Goal: Task Accomplishment & Management: Complete application form

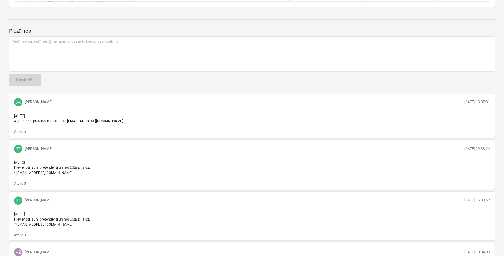
scroll to position [119, 0]
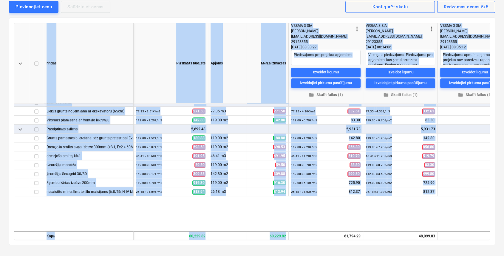
drag, startPoint x: 327, startPoint y: 237, endPoint x: 368, endPoint y: 239, distance: 41.2
click at [368, 239] on div "keyboard_arrow_down rindas Pārskatīts budžets Apjoms Mērķa izmaksas more_vert V…" at bounding box center [252, 132] width 476 height 218
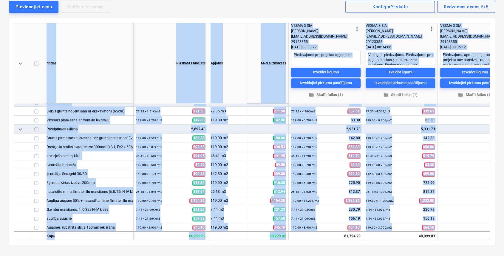
scroll to position [330, 0]
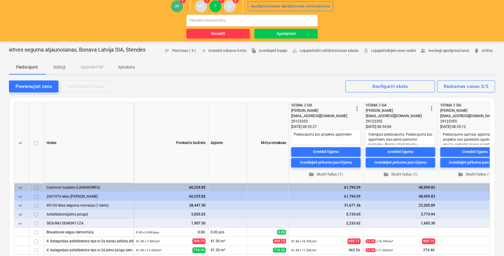
scroll to position [0, 0]
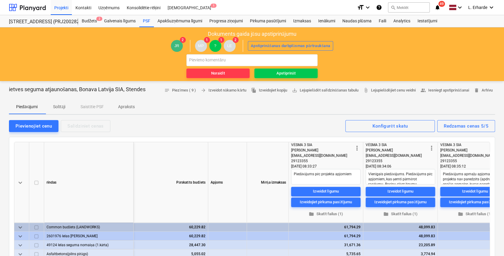
click at [435, 55] on div "Dokuments gaida jūsu apstiprinājumu JR 2 MP 1 ? 1 LE 2 Apstiprināšanas darbplūs…" at bounding box center [252, 54] width 504 height 54
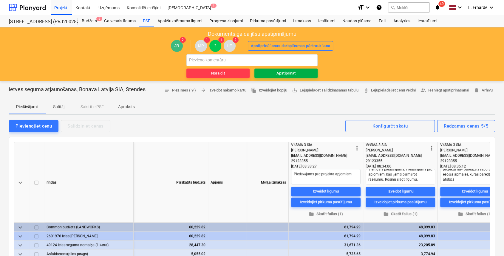
click at [287, 72] on div "Apstiprināt" at bounding box center [285, 73] width 19 height 7
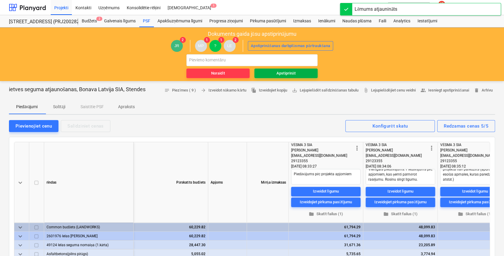
type textarea "x"
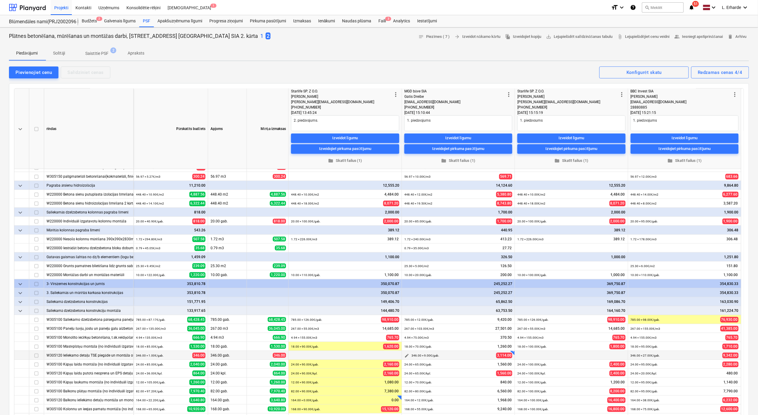
scroll to position [199, 0]
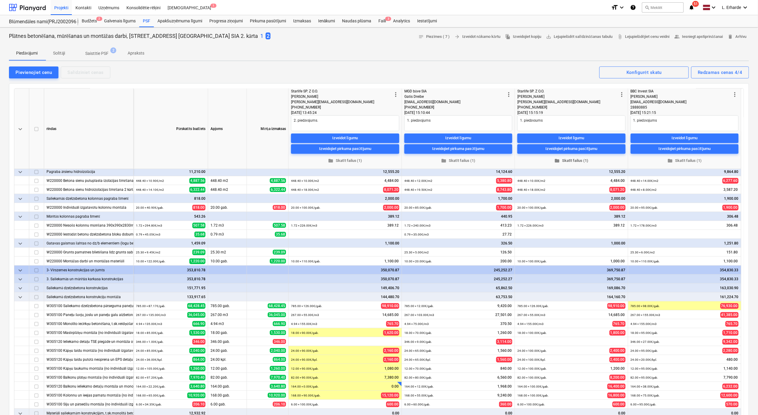
click at [506, 160] on span "folder Skatīt failus (1)" at bounding box center [571, 160] width 103 height 7
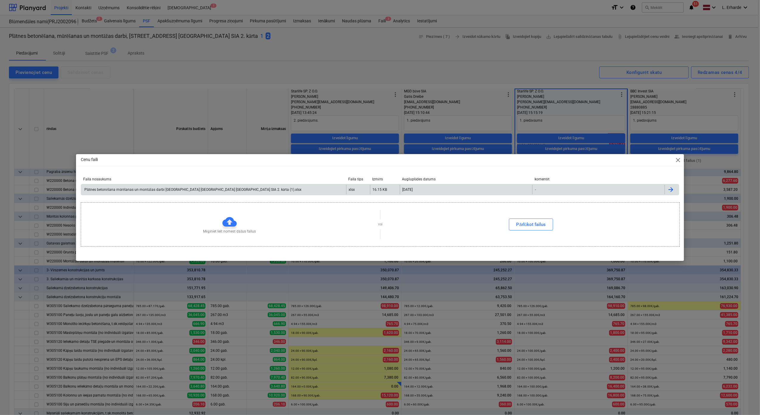
click at [204, 189] on div "Plātnes betonēšana mūrēšanas un montāžas darbi [GEOGRAPHIC_DATA] [GEOGRAPHIC_DA…" at bounding box center [193, 190] width 218 height 4
click at [477, 73] on div "Cenu faili close Faila nosaukums Faila tips Izmērs Augšuplādes datums komentēt …" at bounding box center [380, 207] width 760 height 415
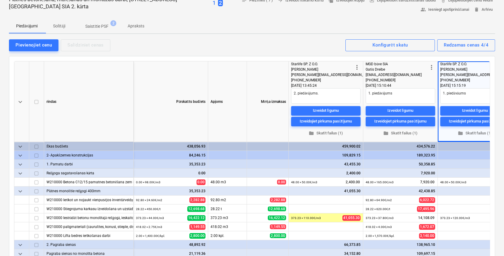
scroll to position [0, 0]
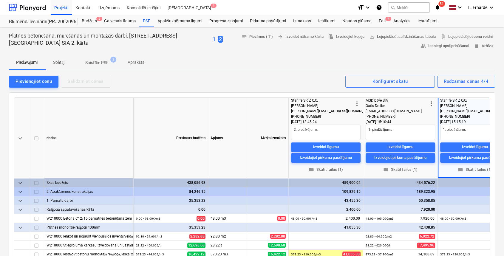
click at [213, 40] on p "1" at bounding box center [214, 39] width 3 height 7
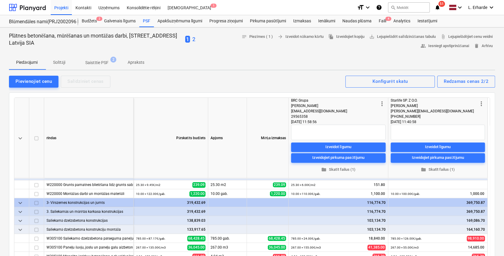
scroll to position [278, 0]
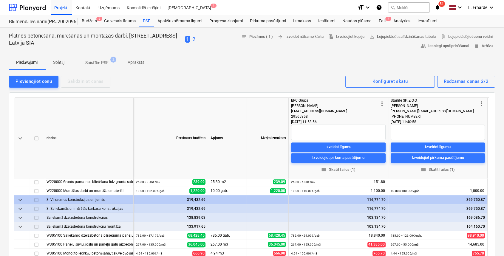
click at [95, 59] on span "Saistītie PSF 2" at bounding box center [96, 62] width 47 height 11
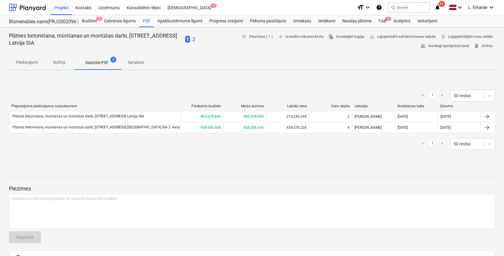
click at [58, 64] on p "Solītāji" at bounding box center [59, 62] width 14 height 6
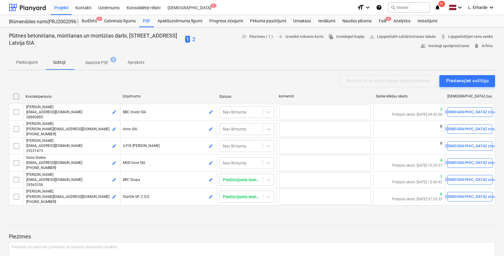
click at [144, 61] on p "Apraksts" at bounding box center [136, 62] width 17 height 6
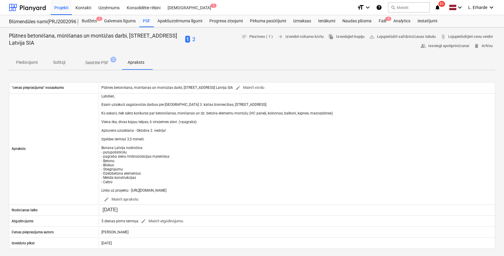
click at [29, 60] on p "Piedāvājumi" at bounding box center [26, 62] width 21 height 6
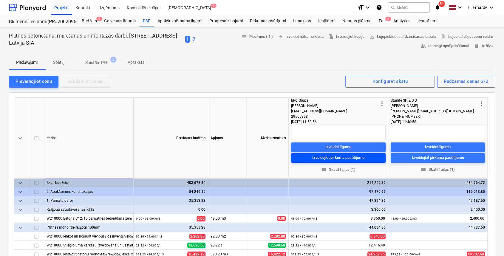
scroll to position [40, 0]
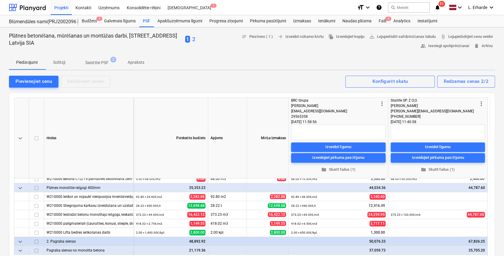
click at [195, 38] on p "2" at bounding box center [193, 39] width 3 height 7
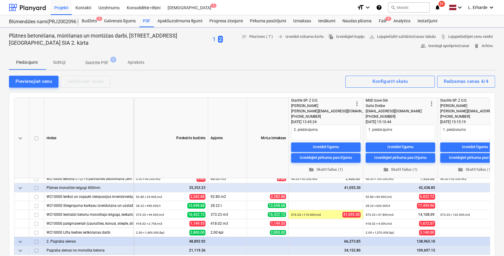
type textarea "x"
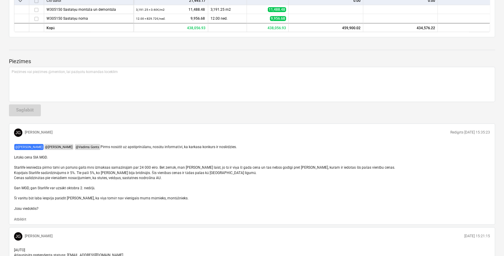
scroll to position [318, 0]
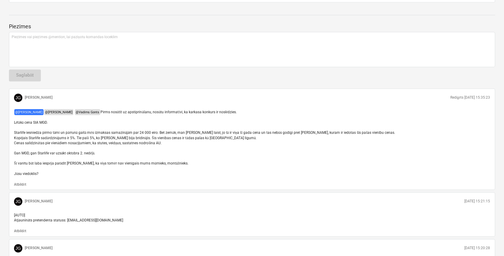
click at [24, 187] on p "Atbildēt" at bounding box center [20, 184] width 12 height 5
click at [80, 51] on div "﻿ @ [PERSON_NAME] ﻿ ﻿ ﻿" at bounding box center [252, 49] width 486 height 35
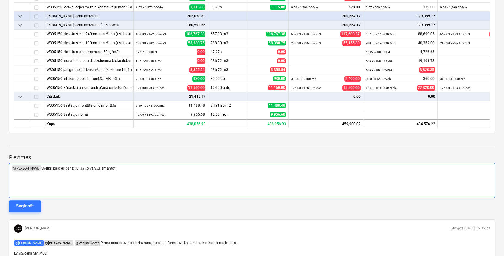
scroll to position [227, 0]
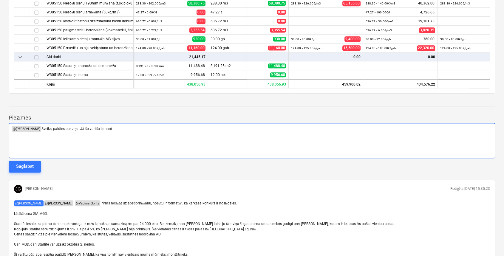
click at [137, 130] on p "﻿ @ [PERSON_NAME] ﻿ Sveiks, paldies par ziņu. Jā, šo varēšu izmant" at bounding box center [252, 129] width 481 height 6
drag, startPoint x: 122, startPoint y: 129, endPoint x: 85, endPoint y: 129, distance: 36.4
click at [82, 129] on p "﻿ @ [PERSON_NAME] ﻿ Sveiks, paldies par ziņu. Jā, šo varēšu izmant" at bounding box center [252, 129] width 481 height 6
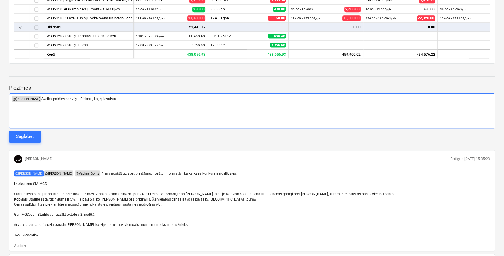
scroll to position [267, 0]
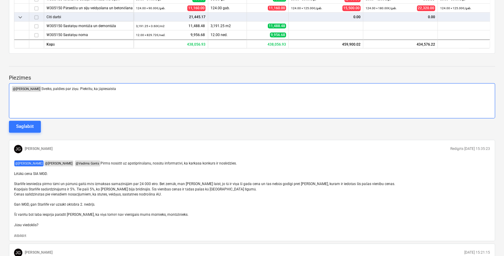
click at [139, 88] on p "﻿ @ [PERSON_NAME] ﻿ Sveiks, paldies par ziņu. Piekrītu, ka jāpiesaista" at bounding box center [252, 89] width 481 height 6
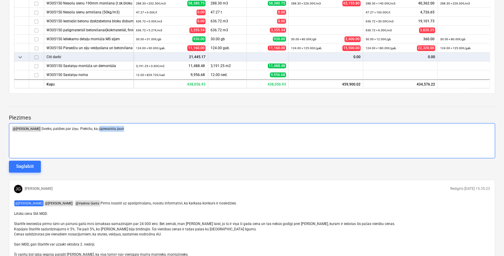
drag, startPoint x: 134, startPoint y: 127, endPoint x: 112, endPoint y: 129, distance: 22.1
click at [104, 129] on p "﻿ @ [PERSON_NAME] ﻿ Sveiks, paldies par ziņu. Piekrītu, ka jāpiesaista jaun" at bounding box center [252, 129] width 481 height 6
click at [200, 130] on span "Sveiks, paldies par ziņu. Piekrītu, ka jādod iespēja MGD un tas nostrādās uz St…" at bounding box center [165, 129] width 248 height 4
click at [239, 128] on span "Sveiks, paldies par ziņu. Piekrītu, ka jādod iespēja MGD un tas nostrādās uz St…" at bounding box center [165, 129] width 248 height 4
click at [306, 126] on p "﻿ @ [PERSON_NAME] ﻿ Sveiks, paldies par ziņu. Piekrītu, ka jādod iespēja MGD un…" at bounding box center [252, 129] width 481 height 6
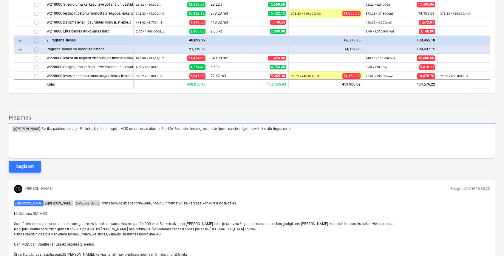
scroll to position [0, 0]
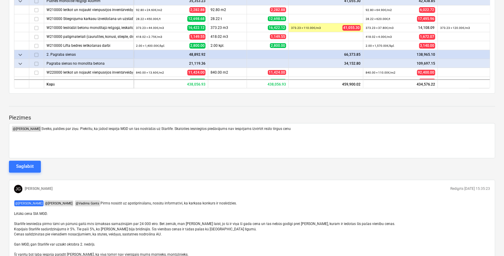
drag, startPoint x: 395, startPoint y: 88, endPoint x: 417, endPoint y: 90, distance: 21.6
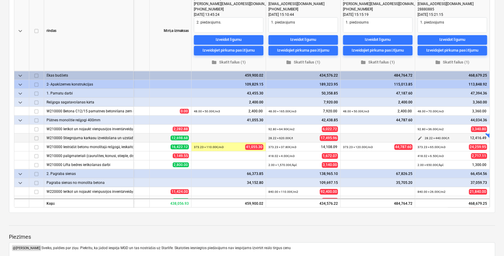
scroll to position [68, 0]
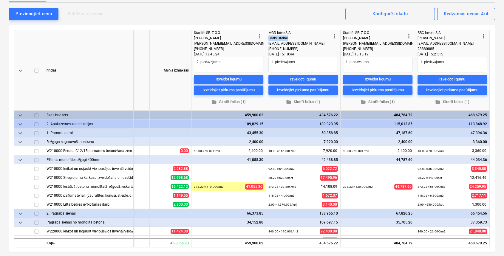
drag, startPoint x: 288, startPoint y: 37, endPoint x: 267, endPoint y: 37, distance: 21.8
click at [268, 37] on div "Gatis Dreibe" at bounding box center [299, 37] width 62 height 5
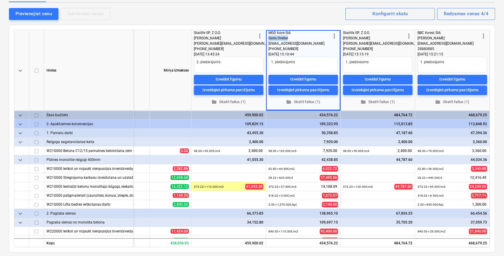
copy div "Gatis Dreibe"
type textarea "x"
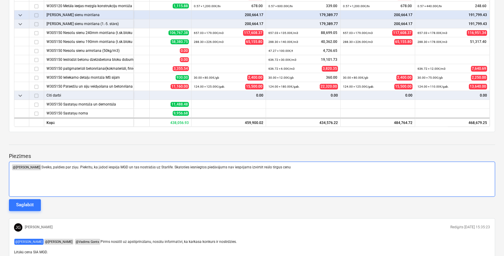
scroll to position [187, 0]
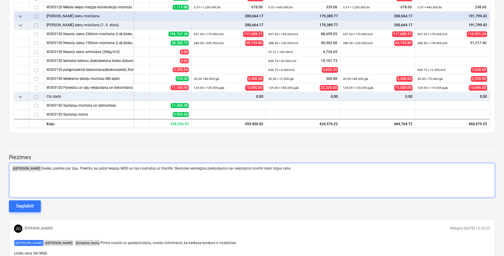
click at [177, 169] on span "Sveiks, paldies par ziņu. Piekrītu, ka jādod iespēja MGD un tas nostrādās uz St…" at bounding box center [165, 168] width 249 height 4
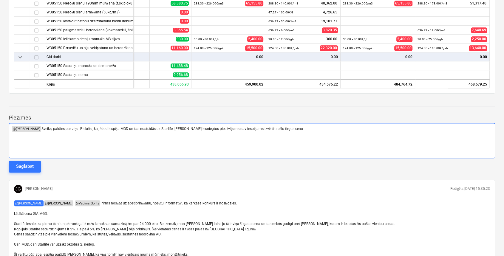
click at [176, 128] on span "Sveiks, paldies par ziņu. Piekrītu, ka jādod iespēja MGD un tas nostrādās uz St…" at bounding box center [172, 129] width 262 height 4
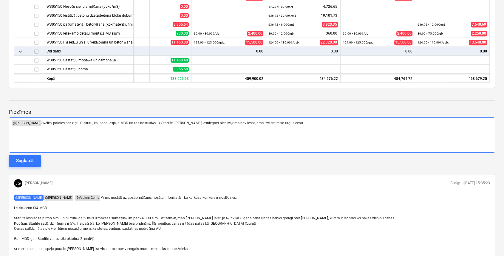
drag, startPoint x: 276, startPoint y: 122, endPoint x: 177, endPoint y: 119, distance: 99.0
click at [177, 120] on p "﻿ @ [PERSON_NAME] ﻿ Sveiks, paldies par ziņu. Piekrītu, ka jādod iespēja MGD un…" at bounding box center [252, 123] width 481 height 6
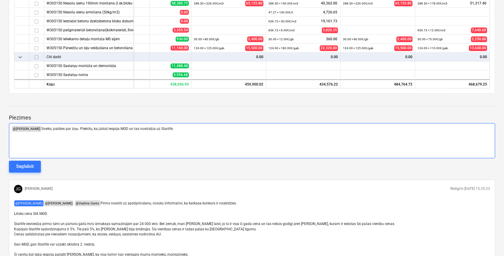
click at [21, 141] on div "﻿ @ [PERSON_NAME] ﻿ Sveiks, paldies par ziņu. Piekrītu, ka jādod iespēja MGD un…" at bounding box center [252, 140] width 486 height 35
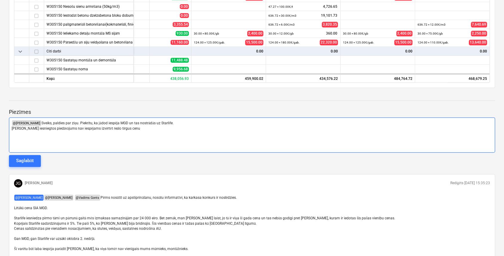
click at [224, 126] on p "[PERSON_NAME] iesniegtos piedāvājums nav iespējams izvērtēt reālo tirgus cenu" at bounding box center [252, 128] width 481 height 5
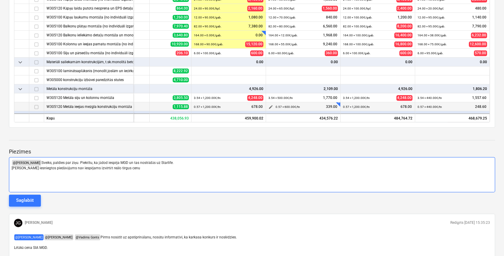
scroll to position [354, 99]
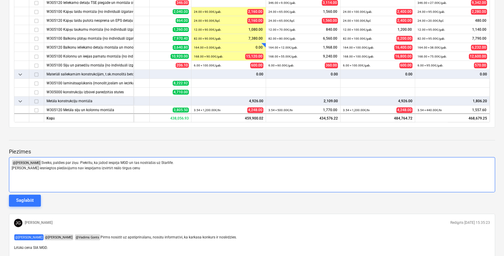
click at [150, 174] on div "﻿ @ [PERSON_NAME] ﻿ Sveiks, paldies par ziņu. Piekrītu, ka jādod iespēja MGD un…" at bounding box center [252, 174] width 486 height 35
drag, startPoint x: 143, startPoint y: 170, endPoint x: 10, endPoint y: 173, distance: 132.8
click at [10, 173] on div "﻿ @ [PERSON_NAME] ﻿ Sveiks, paldies par ziņu. Piekrītu, ka jādod iespēja MGD un…" at bounding box center [252, 174] width 486 height 35
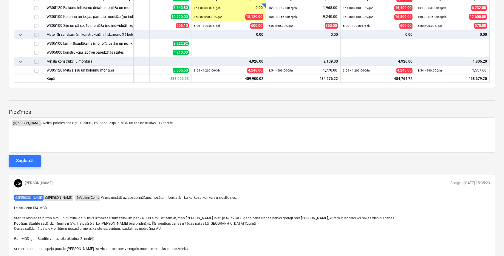
click at [19, 161] on div "Saglabāt" at bounding box center [25, 161] width 18 height 8
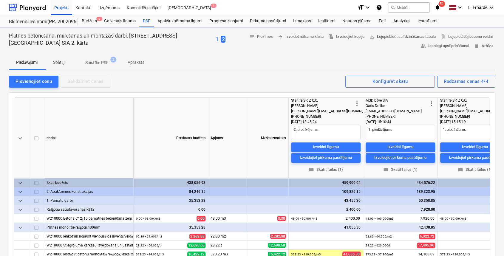
type textarea "x"
